Goal: Navigation & Orientation: Find specific page/section

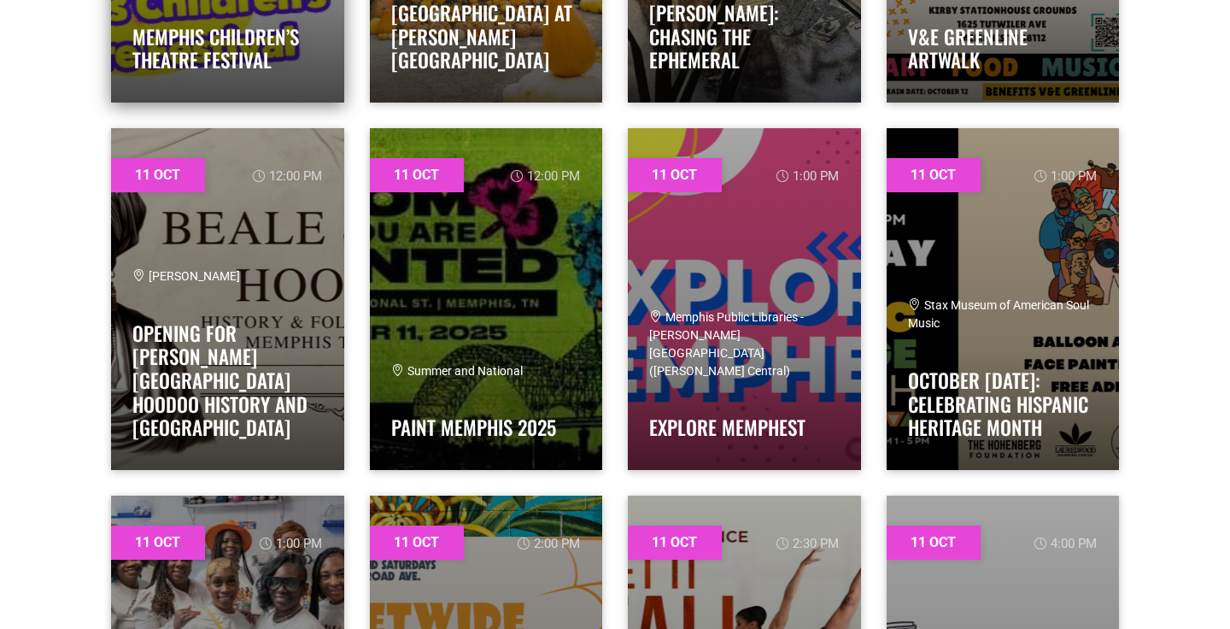
scroll to position [1659, 0]
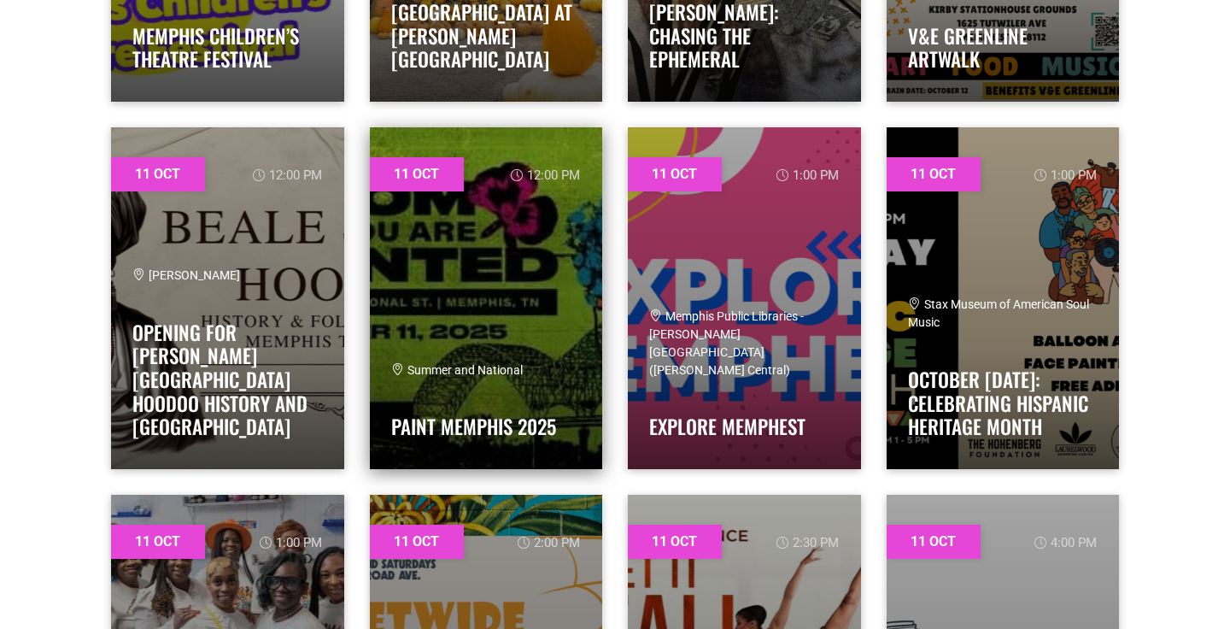
click at [453, 348] on link at bounding box center [486, 298] width 233 height 342
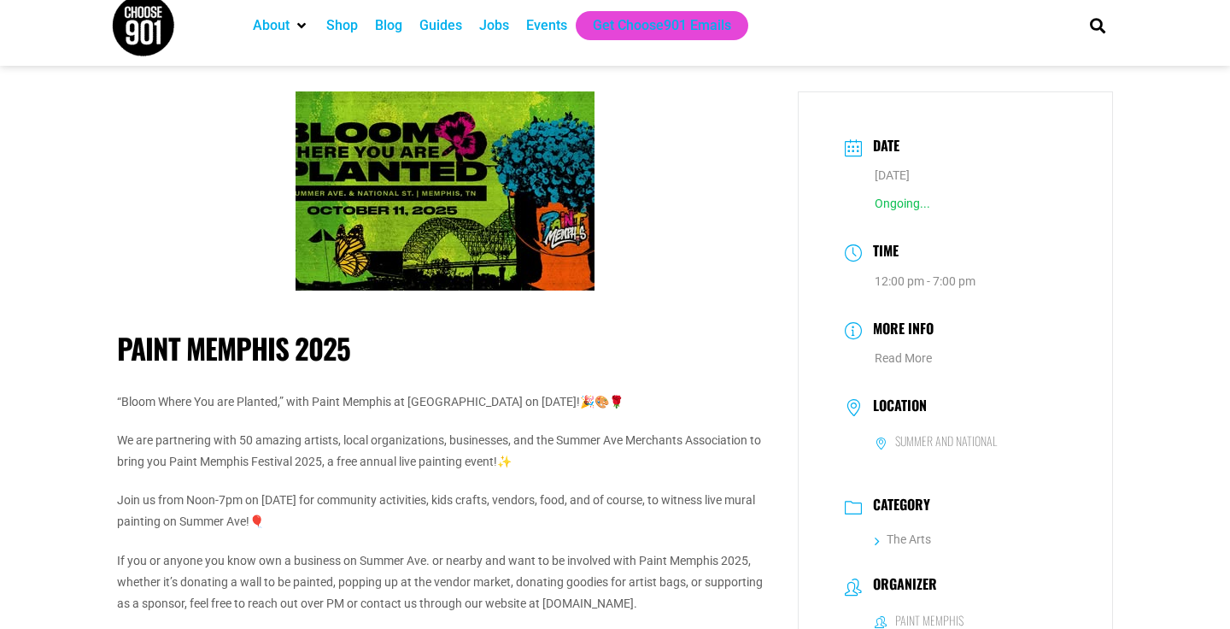
scroll to position [19, 0]
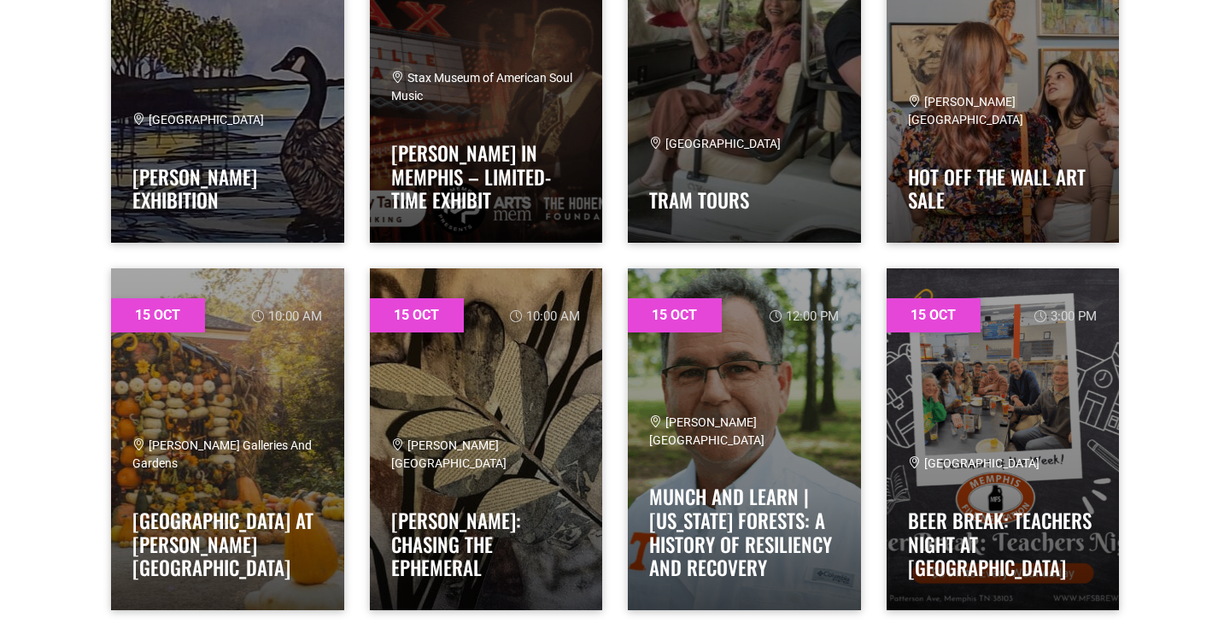
scroll to position [8497, 0]
